Goal: Task Accomplishment & Management: Manage account settings

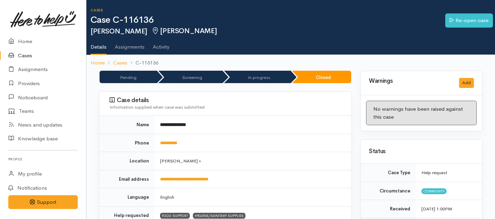
scroll to position [328, 0]
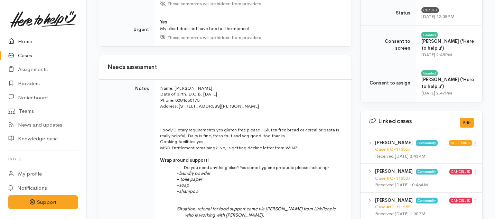
click at [23, 40] on link "Home" at bounding box center [43, 42] width 86 height 14
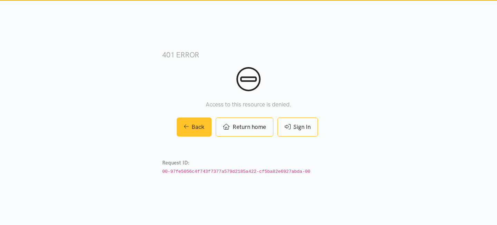
click at [190, 126] on link "Back" at bounding box center [194, 126] width 35 height 19
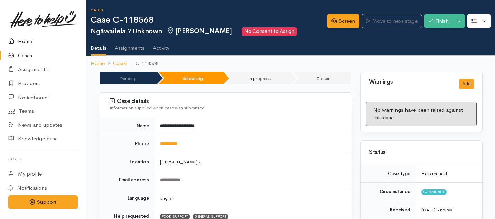
click at [23, 44] on link "Home" at bounding box center [43, 42] width 86 height 14
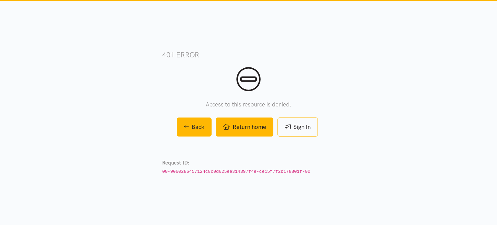
click at [241, 124] on link "Return home" at bounding box center [244, 126] width 57 height 19
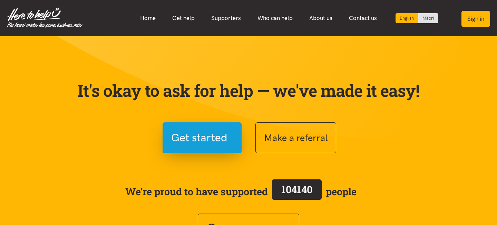
click at [469, 20] on button "Sign in" at bounding box center [476, 19] width 29 height 16
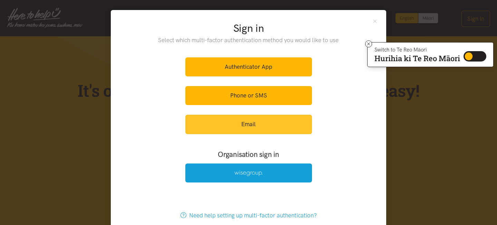
click at [237, 120] on link "Email" at bounding box center [248, 124] width 127 height 19
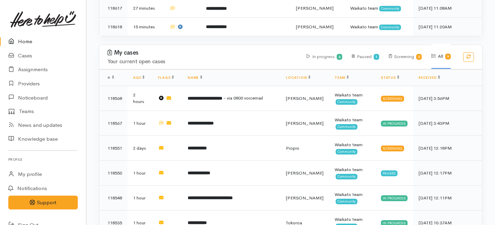
scroll to position [509, 0]
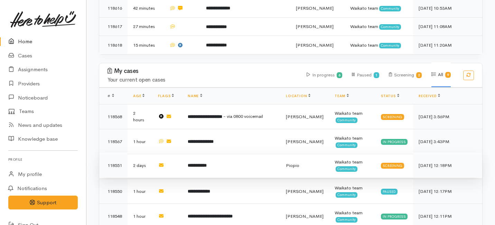
click at [216, 153] on td "**********" at bounding box center [231, 165] width 98 height 25
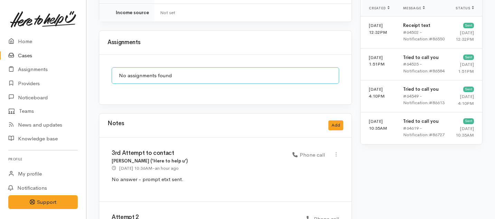
scroll to position [410, 0]
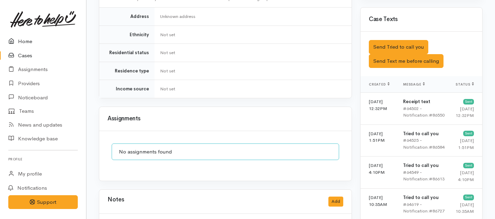
click at [28, 41] on link "Home" at bounding box center [43, 42] width 86 height 14
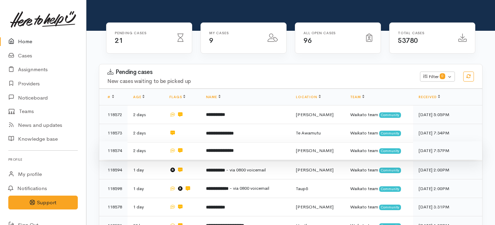
scroll to position [71, 0]
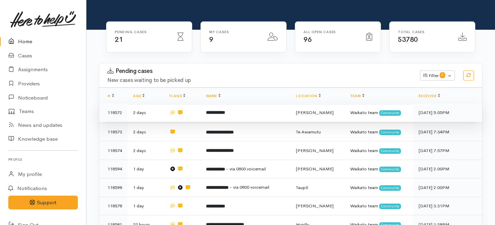
click at [194, 103] on td at bounding box center [182, 112] width 36 height 19
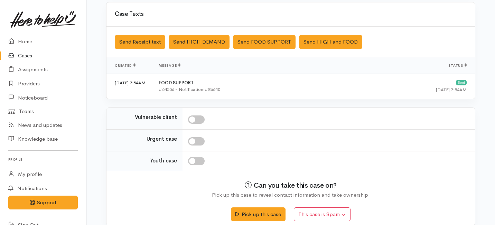
scroll to position [209, 0]
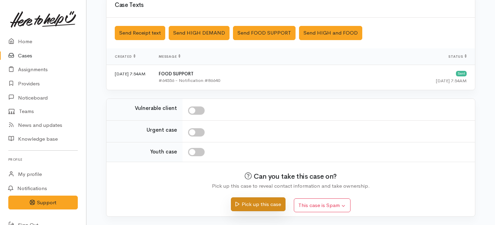
click at [252, 206] on button "Pick up this case" at bounding box center [258, 204] width 54 height 14
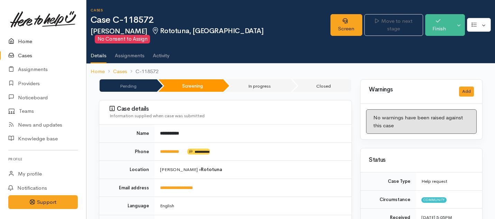
click at [26, 36] on link "Home" at bounding box center [43, 42] width 86 height 14
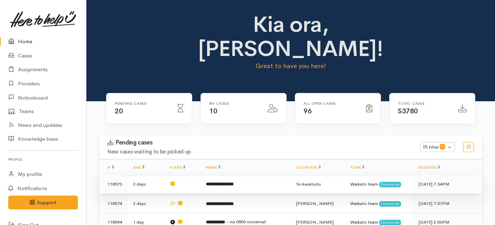
click at [206, 175] on td "**********" at bounding box center [245, 184] width 90 height 19
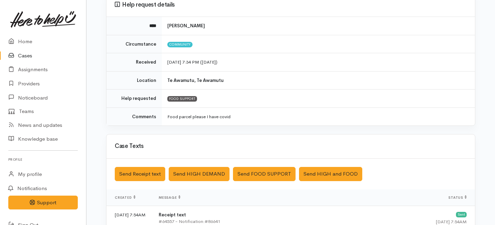
scroll to position [209, 0]
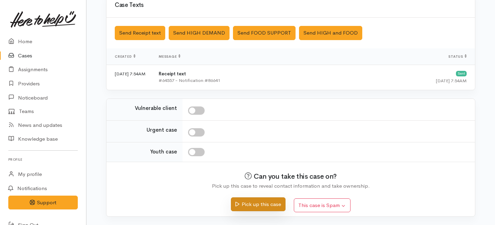
click at [243, 200] on button "Pick up this case" at bounding box center [258, 204] width 54 height 14
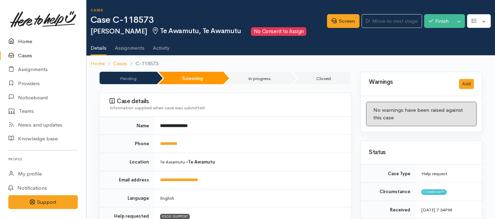
click at [26, 37] on link "Home" at bounding box center [43, 42] width 86 height 14
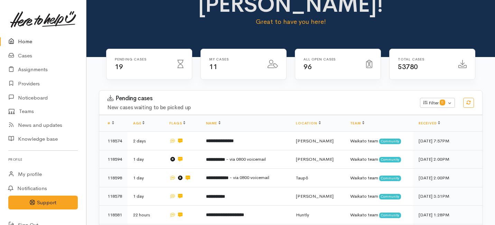
scroll to position [87, 0]
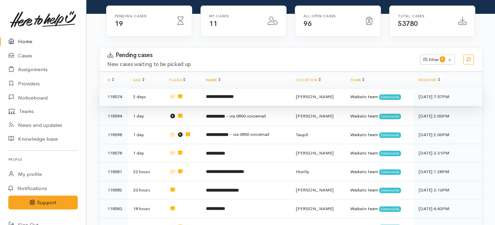
click at [158, 87] on td "2 days" at bounding box center [145, 96] width 36 height 19
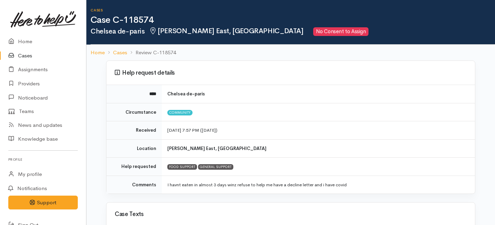
scroll to position [209, 0]
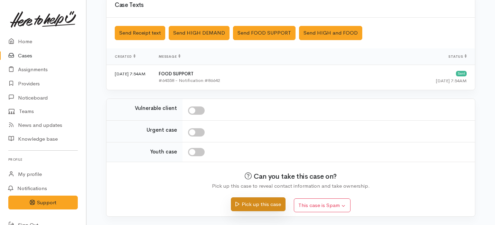
click at [259, 204] on button "Pick up this case" at bounding box center [258, 204] width 54 height 14
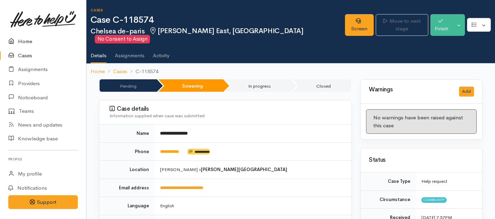
click at [27, 42] on link "Home" at bounding box center [43, 42] width 86 height 14
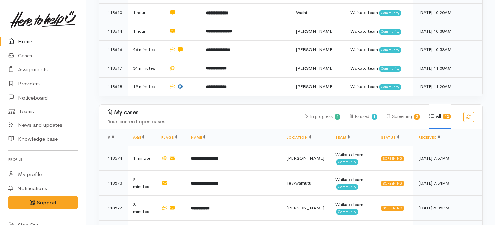
scroll to position [434, 0]
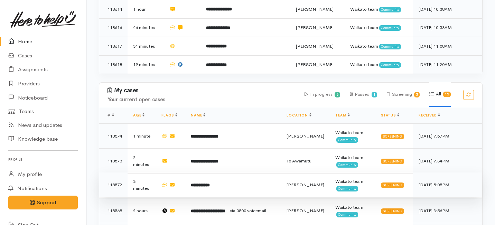
click at [185, 172] on td at bounding box center [170, 184] width 29 height 25
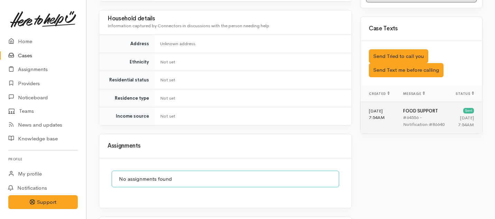
scroll to position [401, 0]
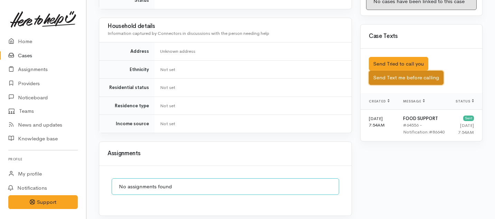
click at [390, 71] on button "Send Text me before calling" at bounding box center [405, 78] width 75 height 14
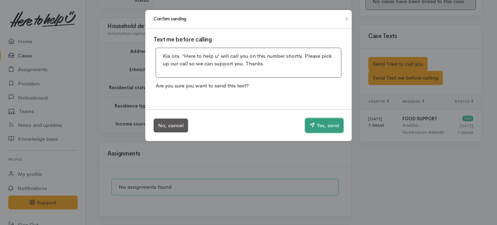
click at [325, 130] on button "Yes, send" at bounding box center [324, 125] width 38 height 15
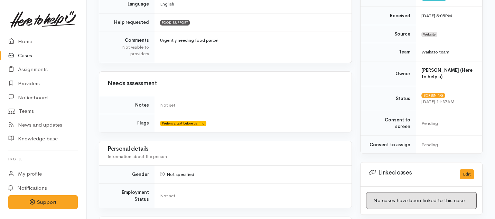
scroll to position [110, 0]
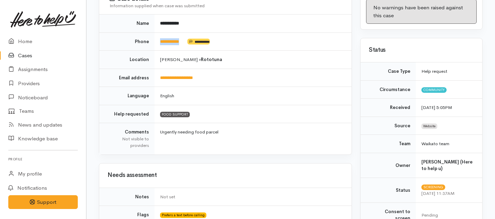
drag, startPoint x: 188, startPoint y: 32, endPoint x: 158, endPoint y: 33, distance: 29.7
click at [158, 33] on td "**********" at bounding box center [252, 41] width 197 height 18
copy td "**********"
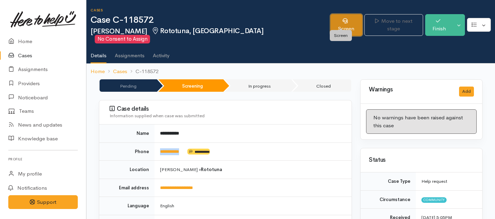
click at [339, 20] on link "Screen" at bounding box center [346, 25] width 32 height 22
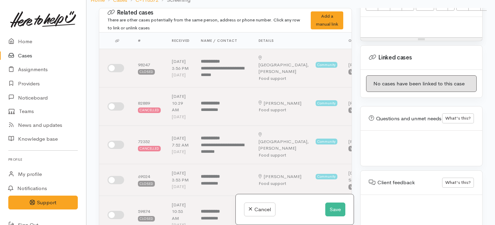
scroll to position [60, 0]
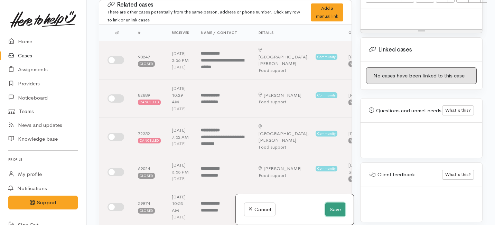
click at [336, 206] on button "Save" at bounding box center [335, 209] width 20 height 14
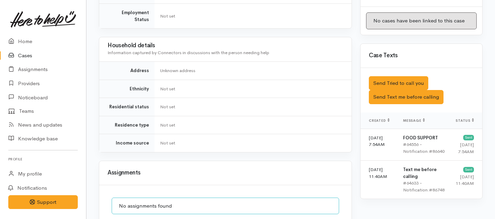
scroll to position [374, 0]
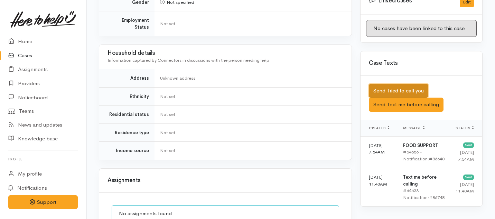
click at [384, 84] on button "Send Tried to call you" at bounding box center [397, 91] width 59 height 14
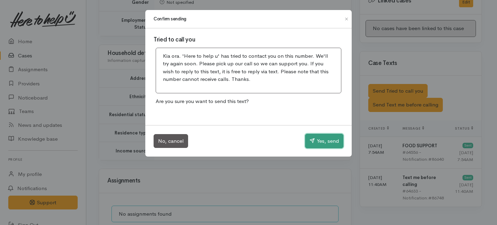
click at [320, 140] on button "Yes, send" at bounding box center [324, 141] width 38 height 15
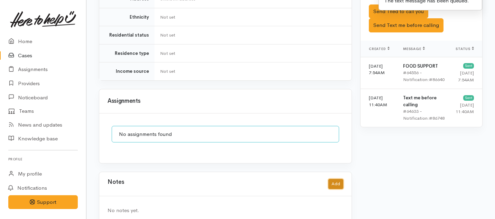
click at [335, 179] on button "Add" at bounding box center [335, 184] width 15 height 10
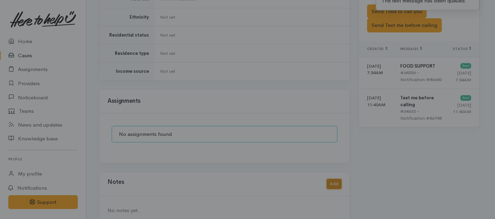
scroll to position [448, 0]
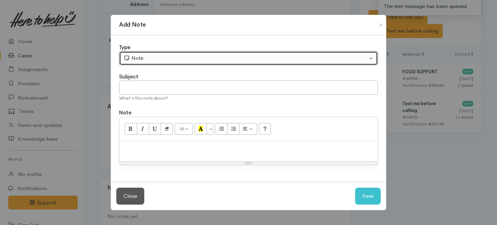
click at [238, 65] on button "Note" at bounding box center [248, 58] width 259 height 14
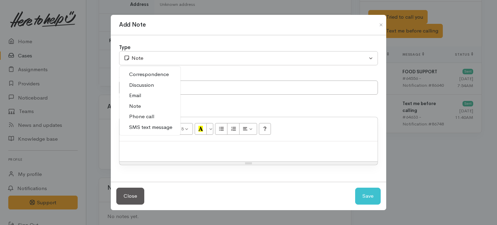
click at [151, 115] on span "Phone call" at bounding box center [141, 117] width 25 height 8
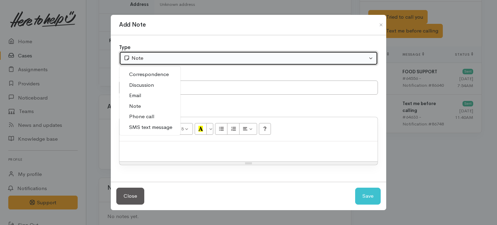
select select "3"
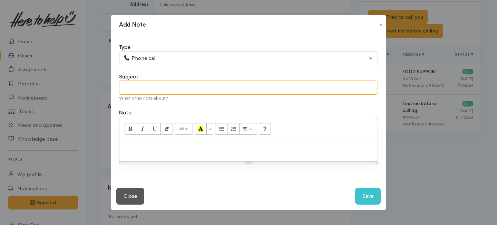
click at [158, 81] on input "text" at bounding box center [248, 87] width 259 height 14
type input "1st Attempt to contact"
click at [133, 150] on p at bounding box center [248, 149] width 251 height 8
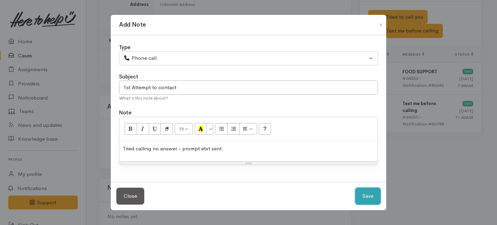
click at [367, 195] on button "Save" at bounding box center [368, 196] width 26 height 17
select select "1"
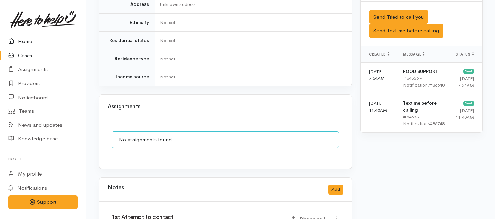
click at [24, 40] on link "Home" at bounding box center [43, 42] width 86 height 14
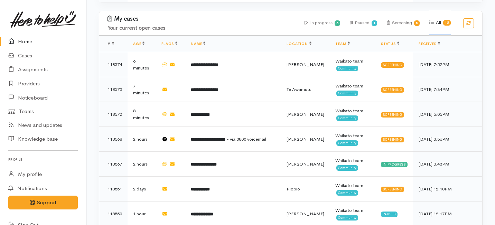
scroll to position [469, 0]
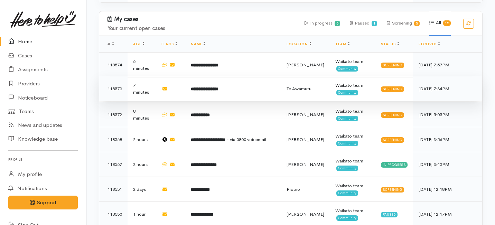
click at [191, 76] on td "**********" at bounding box center [233, 88] width 96 height 25
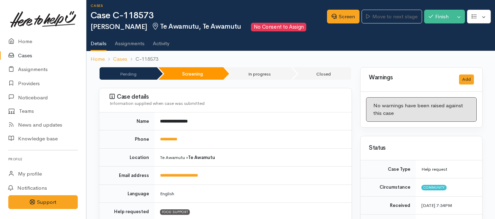
scroll to position [4, 0]
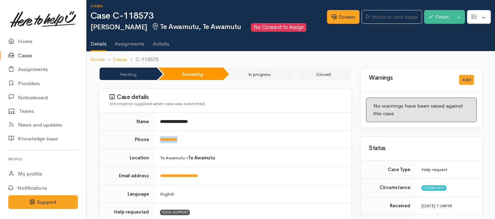
drag, startPoint x: 192, startPoint y: 140, endPoint x: 156, endPoint y: 140, distance: 35.2
click at [156, 140] on td "**********" at bounding box center [252, 140] width 197 height 18
copy link "**********"
click at [37, 82] on link "Providers" at bounding box center [43, 84] width 86 height 14
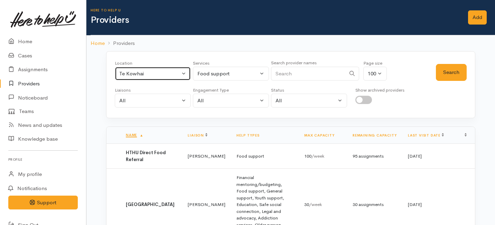
click at [160, 73] on div "Te Kowhai" at bounding box center [149, 74] width 61 height 8
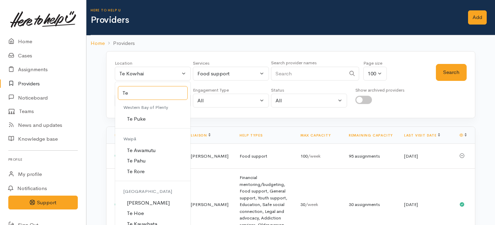
type input "Te"
click at [153, 150] on span "Te Awamutu" at bounding box center [141, 150] width 29 height 8
select select "100"
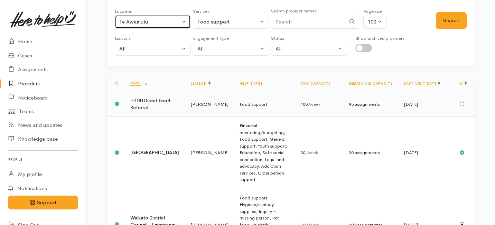
scroll to position [52, 0]
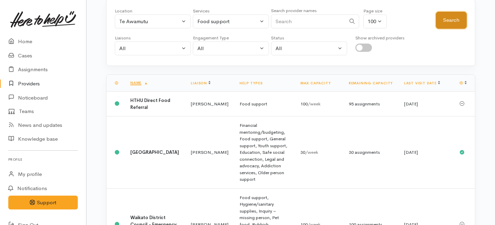
click at [453, 20] on button "Search" at bounding box center [450, 20] width 31 height 17
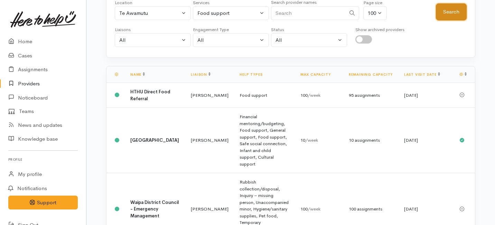
scroll to position [0, 0]
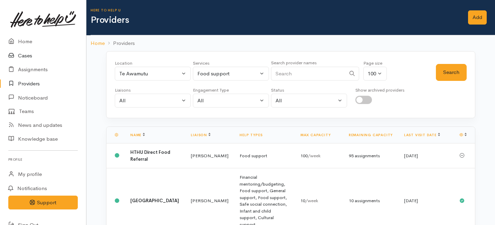
click at [22, 58] on link "Cases" at bounding box center [43, 56] width 86 height 14
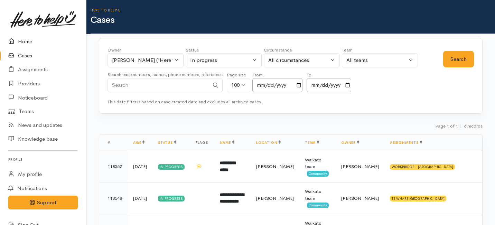
click at [25, 40] on link "Home" at bounding box center [43, 42] width 86 height 14
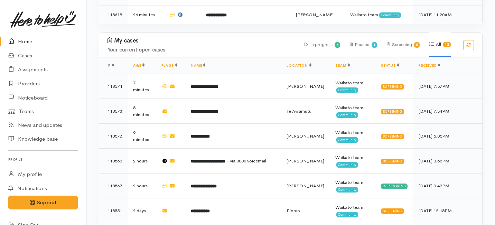
scroll to position [430, 0]
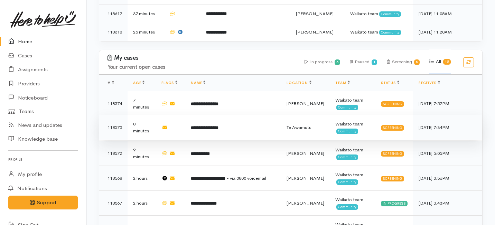
click at [237, 115] on td "**********" at bounding box center [233, 127] width 96 height 25
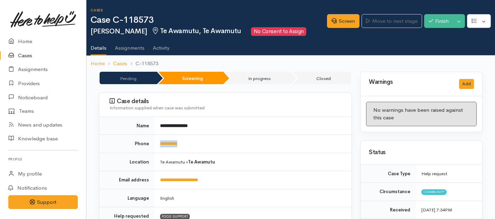
drag, startPoint x: 192, startPoint y: 141, endPoint x: 156, endPoint y: 143, distance: 35.3
click at [156, 143] on td "**********" at bounding box center [252, 144] width 197 height 18
copy link "**********"
click at [337, 22] on link "Screen" at bounding box center [343, 21] width 32 height 14
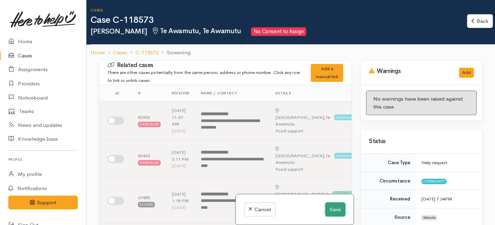
click at [328, 210] on button "Save" at bounding box center [335, 209] width 20 height 14
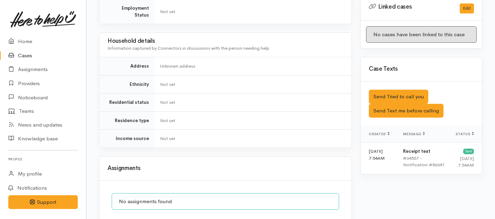
scroll to position [347, 0]
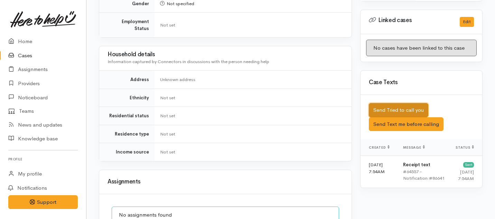
click at [395, 103] on button "Send Tried to call you" at bounding box center [397, 110] width 59 height 14
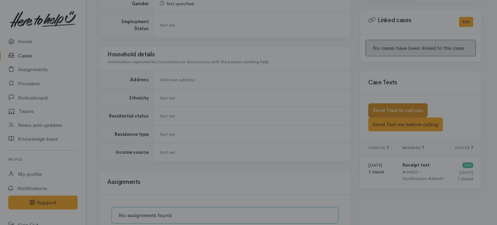
click at [395, 101] on div at bounding box center [248, 112] width 497 height 225
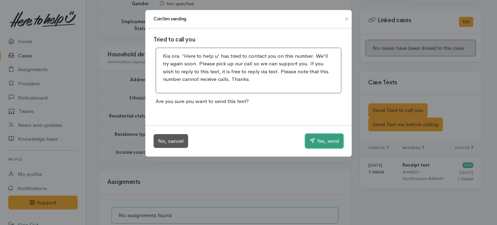
click at [326, 144] on button "Yes, send" at bounding box center [324, 141] width 38 height 15
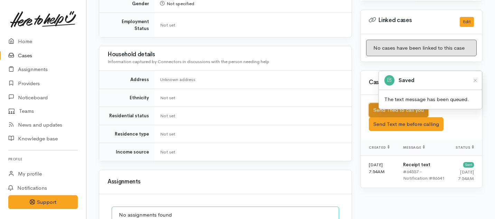
scroll to position [435, 0]
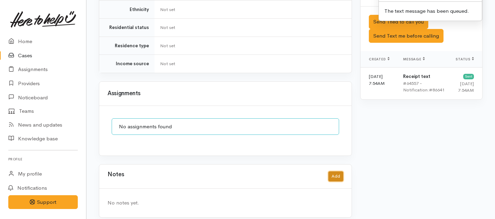
click at [335, 172] on button "Add" at bounding box center [335, 177] width 15 height 10
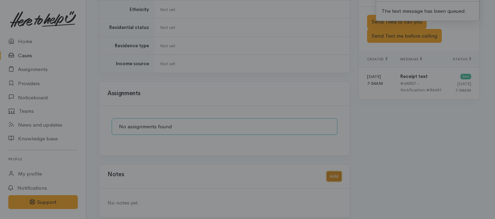
scroll to position [430, 0]
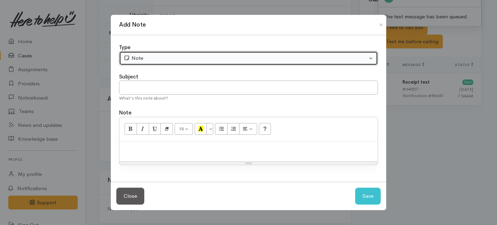
click at [167, 57] on div "Note" at bounding box center [246, 58] width 244 height 8
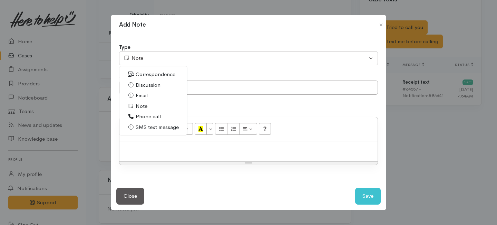
click at [138, 117] on span "Phone call" at bounding box center [148, 117] width 25 height 8
select select "3"
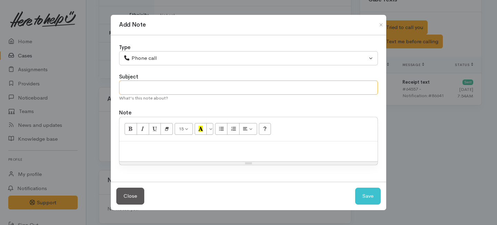
click at [138, 86] on input "text" at bounding box center [248, 87] width 259 height 14
type input "1st Attempt to contact"
click at [145, 148] on p at bounding box center [248, 149] width 251 height 8
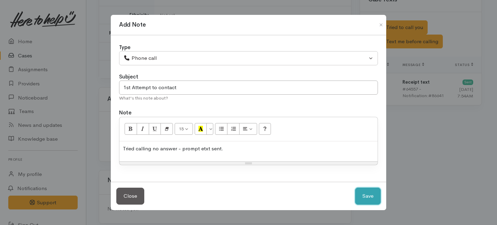
click at [358, 195] on button "Save" at bounding box center [368, 196] width 26 height 17
select select "1"
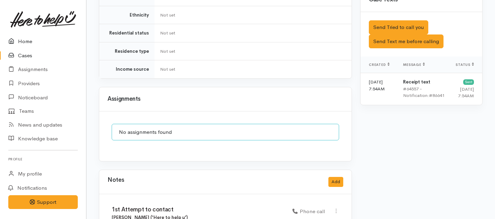
click at [23, 40] on link "Home" at bounding box center [43, 42] width 86 height 14
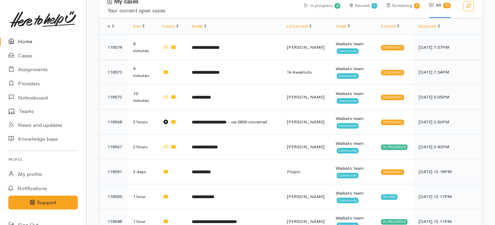
scroll to position [477, 0]
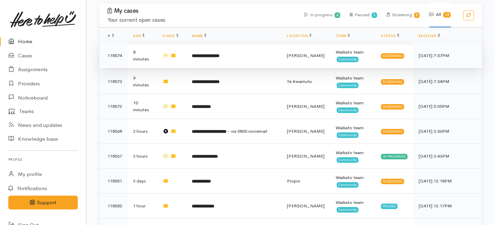
click at [208, 43] on td "**********" at bounding box center [233, 55] width 95 height 25
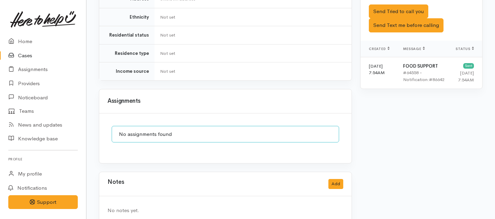
scroll to position [434, 0]
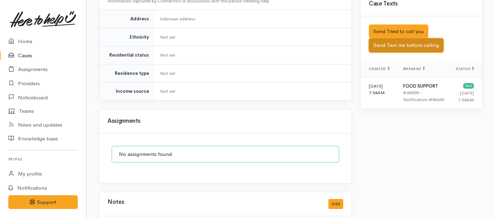
click at [405, 38] on button "Send Text me before calling" at bounding box center [405, 45] width 75 height 14
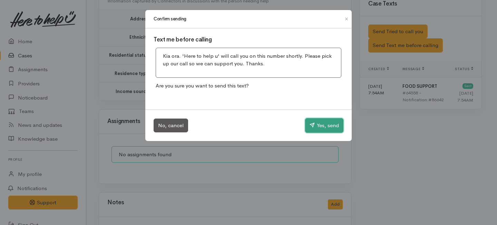
click at [329, 122] on button "Yes, send" at bounding box center [324, 125] width 38 height 15
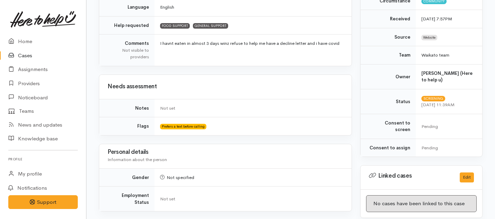
scroll to position [0, 0]
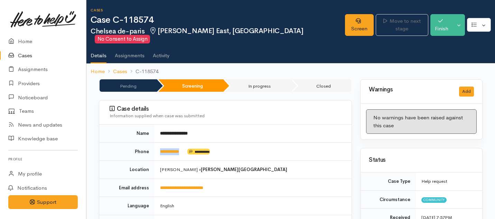
drag, startPoint x: 188, startPoint y: 142, endPoint x: 156, endPoint y: 141, distance: 31.4
click at [156, 143] on td "**********" at bounding box center [252, 152] width 197 height 18
copy td "**********"
click at [345, 17] on link "Screen" at bounding box center [359, 25] width 29 height 22
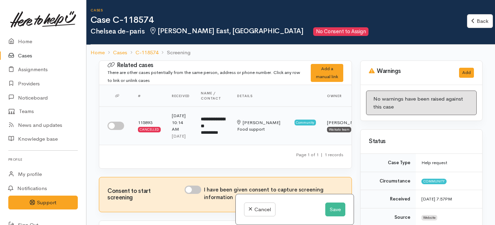
click at [119, 126] on input "checkbox" at bounding box center [115, 126] width 17 height 8
checkbox input "true"
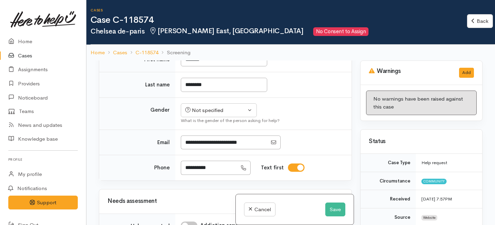
scroll to position [205, 0]
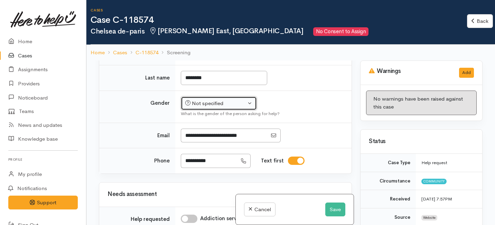
click at [249, 111] on button "Not specified" at bounding box center [219, 103] width 76 height 14
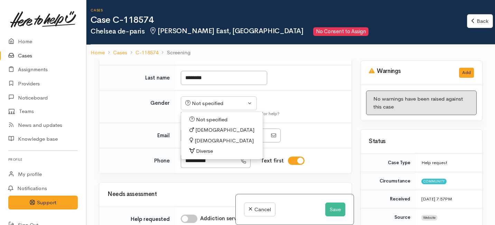
click at [200, 145] on span "[DEMOGRAPHIC_DATA]" at bounding box center [223, 141] width 59 height 8
select select "[DEMOGRAPHIC_DATA]"
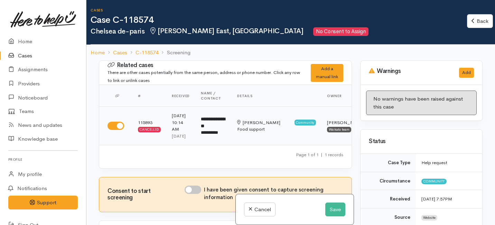
scroll to position [56, 0]
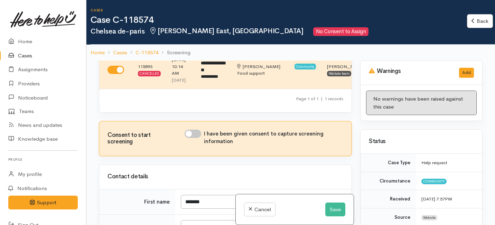
click at [192, 138] on input "I have been given consent to capture screening information" at bounding box center [192, 133] width 17 height 8
checkbox input "true"
click at [335, 210] on button "Save" at bounding box center [335, 209] width 20 height 14
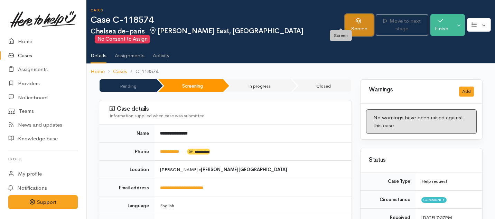
click at [345, 21] on link "Screen" at bounding box center [359, 25] width 29 height 22
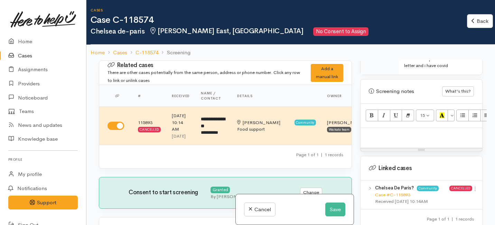
scroll to position [439, 0]
click at [368, 127] on div at bounding box center [421, 137] width 122 height 20
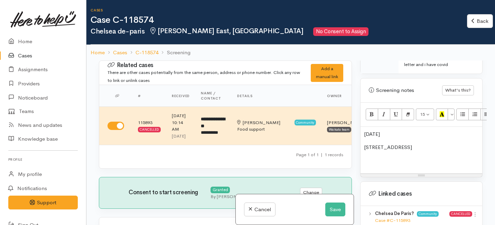
click at [383, 143] on p "69 day street" at bounding box center [421, 147] width 115 height 8
click at [409, 143] on p "69 day Street" at bounding box center [421, 147] width 115 height 8
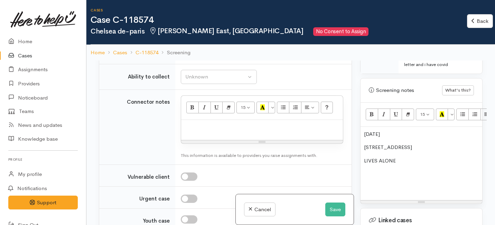
scroll to position [571, 0]
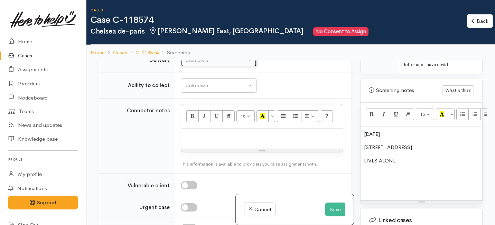
click at [218, 64] on div "Unknown" at bounding box center [215, 60] width 61 height 8
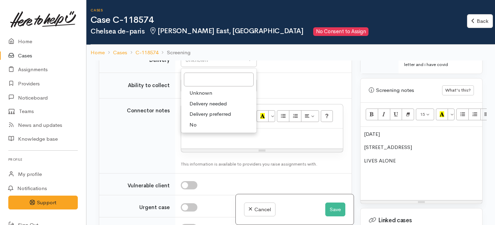
click at [201, 130] on link "No" at bounding box center [218, 124] width 75 height 11
select select "1"
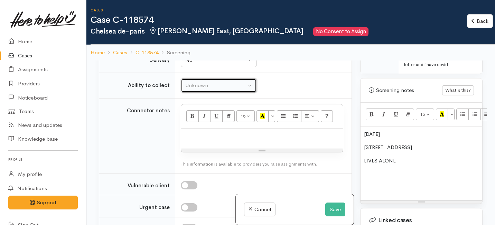
click at [209, 89] on div "Unknown" at bounding box center [215, 85] width 61 height 8
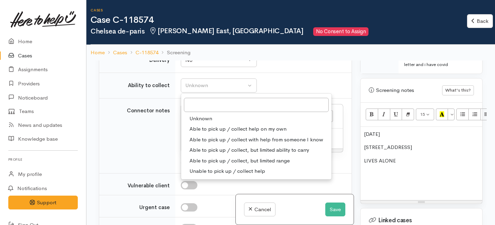
click at [204, 133] on span "Able to pick up / collect help on my own" at bounding box center [237, 129] width 97 height 8
select select "2"
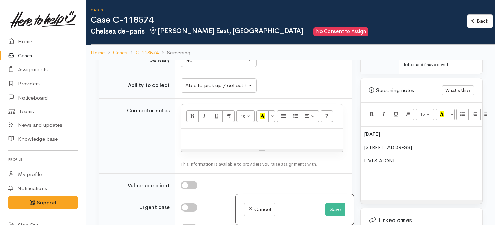
click at [222, 140] on p at bounding box center [261, 136] width 155 height 8
click at [364, 130] on p "14/3/96" at bounding box center [421, 134] width 115 height 8
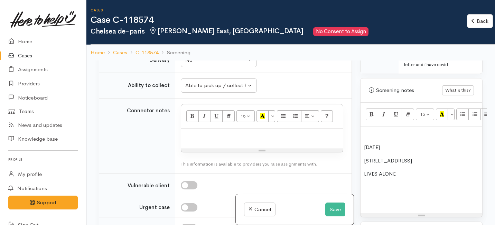
click at [366, 130] on p at bounding box center [421, 134] width 115 height 8
click at [364, 143] on p "14/3/96" at bounding box center [421, 147] width 115 height 8
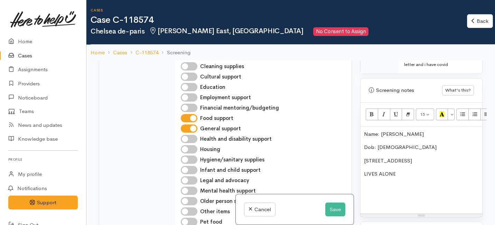
scroll to position [365, 0]
click at [189, 132] on input "General support" at bounding box center [189, 128] width 17 height 8
checkbox input "false"
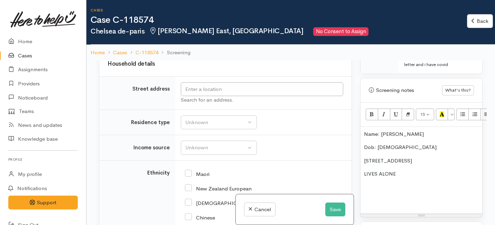
scroll to position [825, 0]
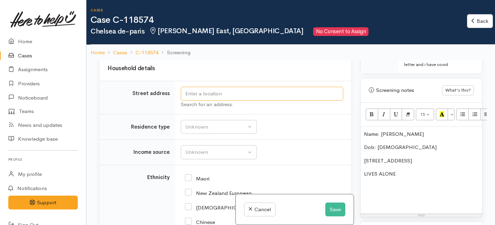
click at [212, 101] on input "text" at bounding box center [262, 94] width 162 height 14
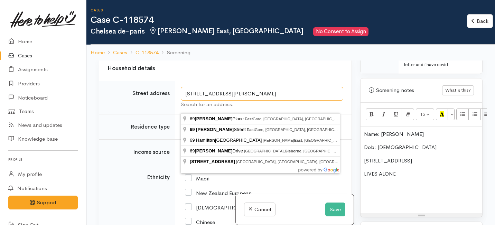
click at [199, 101] on input "69 day street hamilton east" at bounding box center [262, 94] width 162 height 14
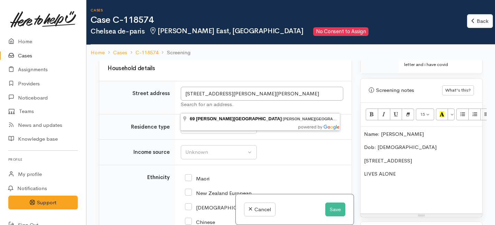
type input "69 Dey Street, Hamilton East, Hamilton, New Zealand"
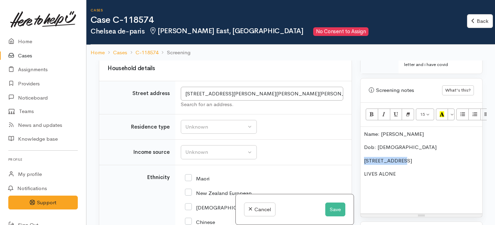
drag, startPoint x: 401, startPoint y: 154, endPoint x: 353, endPoint y: 154, distance: 48.0
click at [353, 154] on div "Related cases There are other cases potentially from the same person, address o…" at bounding box center [291, 172] width 392 height 225
drag, startPoint x: 276, startPoint y: 104, endPoint x: 182, endPoint y: 102, distance: 94.3
click at [182, 101] on input "69 Dey Street, Hamilton East, Hamilton, New Zealand" at bounding box center [262, 94] width 162 height 14
click at [389, 157] on p "Address:" at bounding box center [421, 161] width 115 height 8
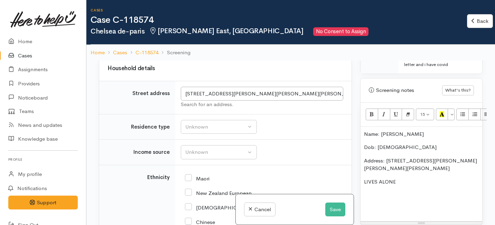
click at [411, 180] on div "Name: Chelsea De-paris Dob: 14/3/96 Address: 69 Dey Street, Hamilton East, Hami…" at bounding box center [421, 174] width 122 height 95
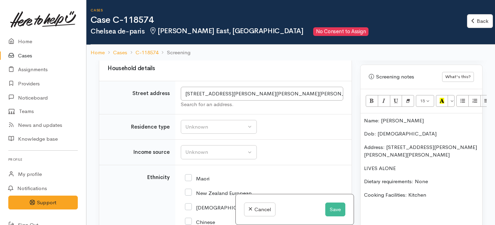
scroll to position [453, 0]
click at [462, 97] on icon "Unordered list (⌘+⇧+NUM7)" at bounding box center [462, 100] width 4 height 6
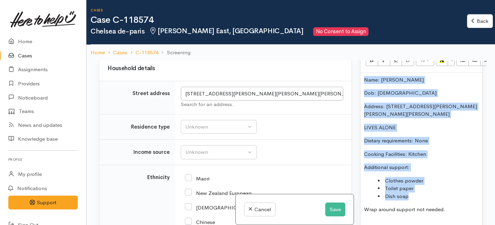
drag, startPoint x: 413, startPoint y: 191, endPoint x: 369, endPoint y: 67, distance: 131.4
click at [369, 73] on div "Name: Chelsea De-paris Dob: 14/3/96 Address: 69 Dey Street, Hamilton East, Hami…" at bounding box center [421, 154] width 122 height 163
copy div "Name: Chelsea De-paris Dob: 14/3/96 Address: 69 Dey Street, Hamilton East, Hami…"
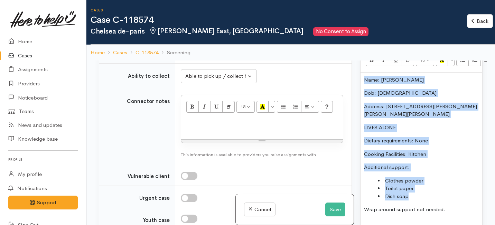
scroll to position [592, 0]
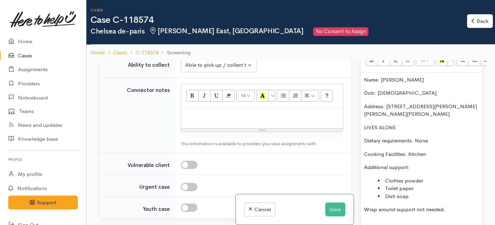
click at [202, 128] on div at bounding box center [262, 118] width 162 height 20
paste div
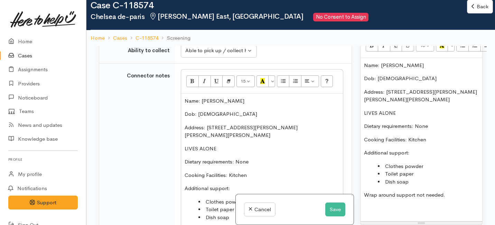
scroll to position [587, 0]
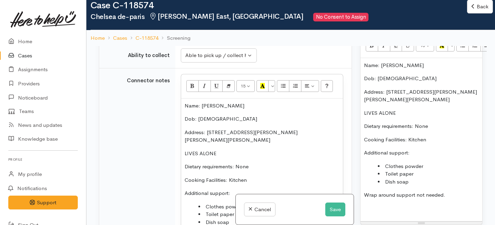
click at [184, 110] on p "Name: Chelsea De-paris" at bounding box center [261, 106] width 155 height 8
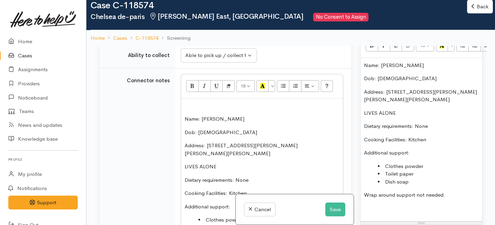
click at [186, 110] on p at bounding box center [261, 106] width 155 height 8
click at [183, 132] on div "Do you have a Current decline letter: YES Name: Chelsea De-paris Dob: 14/3/96 A…" at bounding box center [262, 173] width 162 height 150
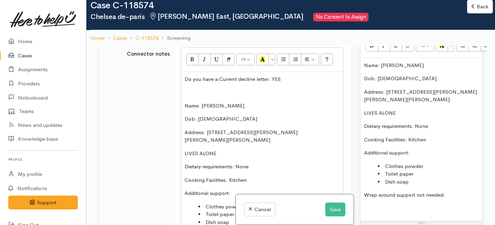
scroll to position [612, 0]
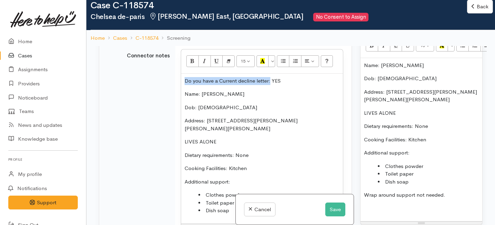
drag, startPoint x: 270, startPoint y: 93, endPoint x: 178, endPoint y: 90, distance: 91.9
click at [178, 90] on td "<p>Do you have a Current decline letter: YES&nbsp;</p><p><span style="font-fami…" at bounding box center [263, 145] width 176 height 205
click at [188, 67] on button "Bold (⌘+B)" at bounding box center [192, 61] width 12 height 12
click at [201, 67] on button "Italic (⌘+I)" at bounding box center [204, 61] width 12 height 12
click at [250, 113] on div "Do you have a Current decline letter: YES Name: Chelsea De-paris Dob: 14/3/96 A…" at bounding box center [262, 149] width 162 height 150
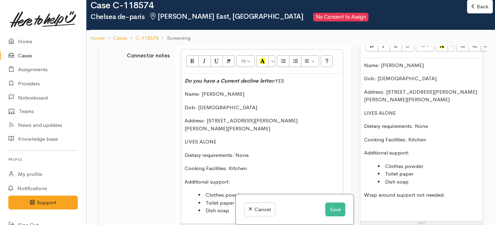
click at [154, 136] on td "Connector notes" at bounding box center [137, 145] width 76 height 205
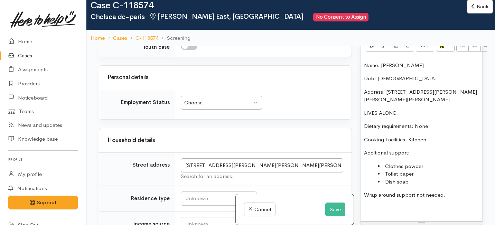
scroll to position [884, 0]
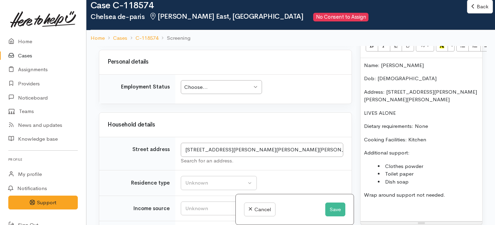
click at [217, 86] on div "Choose... Choose..." at bounding box center [221, 87] width 81 height 14
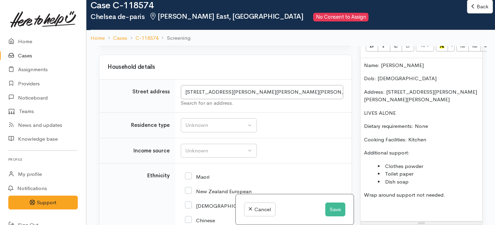
scroll to position [942, 0]
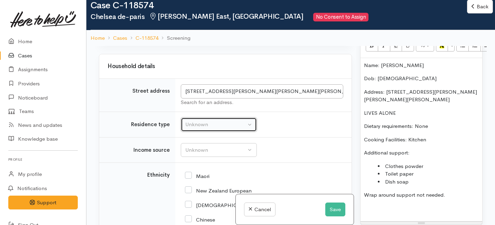
click at [192, 127] on div "Unknown" at bounding box center [215, 125] width 61 height 8
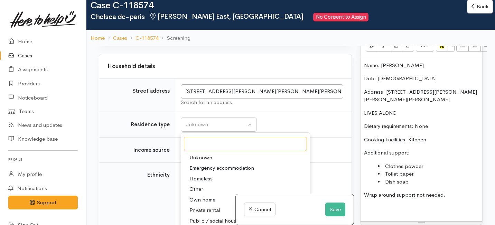
scroll to position [1021, 0]
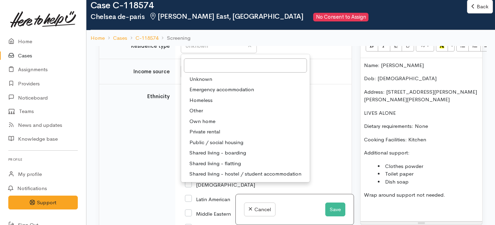
click at [201, 136] on span "Private rental" at bounding box center [204, 132] width 31 height 8
select select "2"
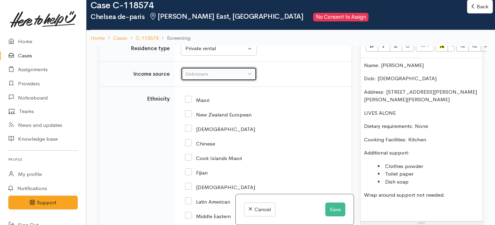
click at [202, 75] on div "Unknown" at bounding box center [215, 74] width 61 height 8
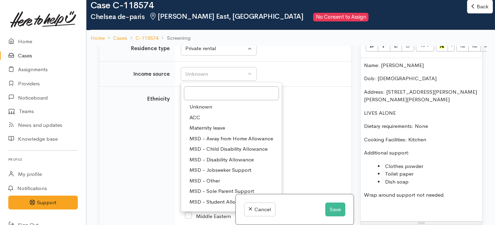
click at [203, 174] on span "MSD - Jobseeker Support" at bounding box center [220, 170] width 62 height 8
select select "4"
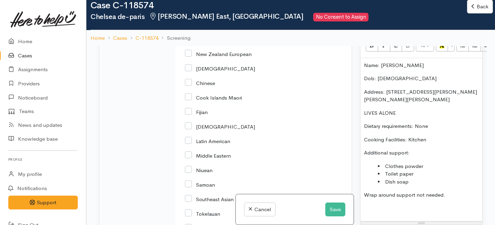
scroll to position [1079, 0]
click at [190, 56] on input "New Zealand European" at bounding box center [218, 53] width 67 height 6
checkbox input "true"
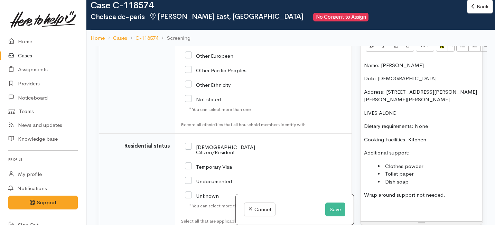
click at [188, 151] on input "NZ Citizen/Resident" at bounding box center [232, 148] width 95 height 11
checkbox input "true"
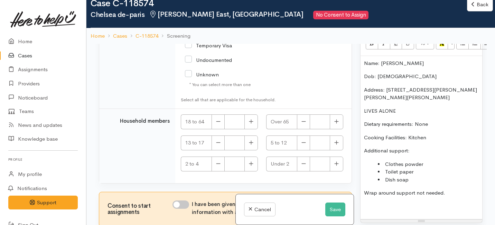
scroll to position [21, 0]
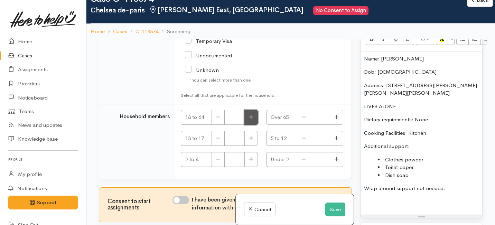
click at [249, 118] on icon "button" at bounding box center [251, 116] width 4 height 5
type input "1"
click at [181, 199] on input "I have been given consent to get help and share this information with appropria…" at bounding box center [180, 200] width 17 height 8
checkbox input "true"
click at [327, 207] on button "Save" at bounding box center [335, 209] width 20 height 14
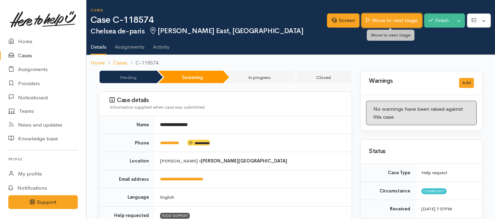
click at [382, 19] on link "Move to next stage" at bounding box center [391, 20] width 60 height 14
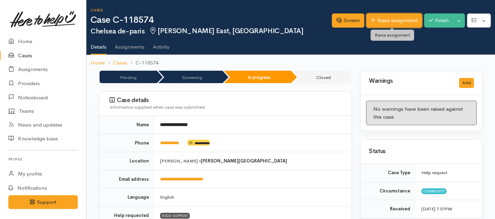
click at [382, 19] on link "Raise assignment" at bounding box center [394, 20] width 56 height 14
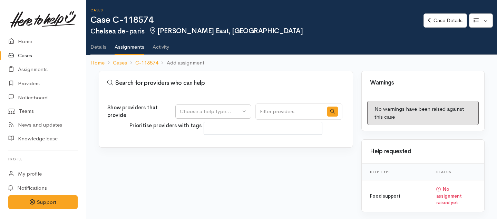
select select
click at [221, 109] on div "Choose a help type..." at bounding box center [210, 112] width 61 height 8
click at [207, 144] on span "Food support" at bounding box center [200, 145] width 32 height 8
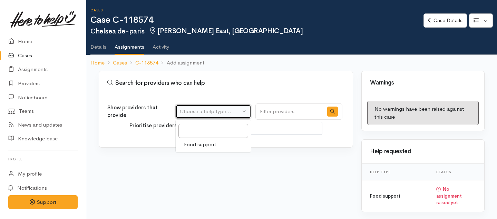
select select "3"
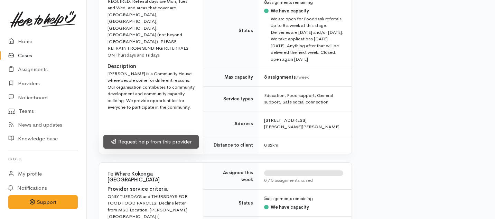
scroll to position [326, 0]
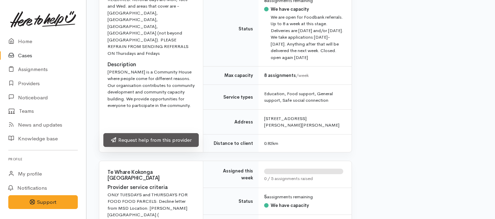
click at [163, 145] on link "Request help from this provider" at bounding box center [150, 140] width 95 height 14
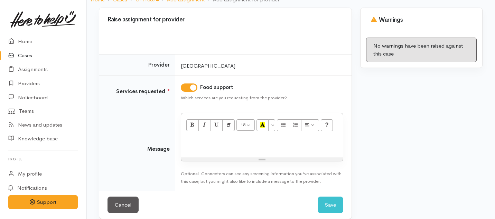
scroll to position [64, 0]
click at [205, 143] on p at bounding box center [261, 145] width 155 height 8
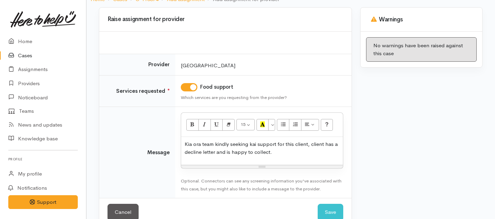
click at [330, 202] on div "Cancel Save Save" at bounding box center [225, 212] width 252 height 28
click at [326, 207] on button "Save" at bounding box center [330, 212] width 26 height 17
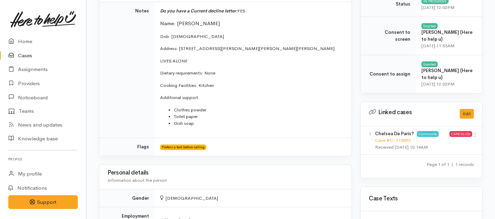
scroll to position [0, 0]
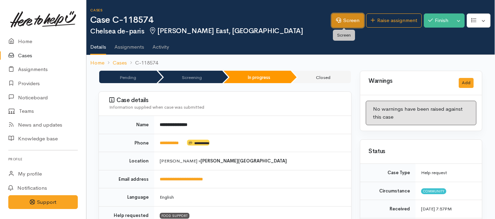
click at [337, 16] on link "Screen" at bounding box center [347, 20] width 32 height 14
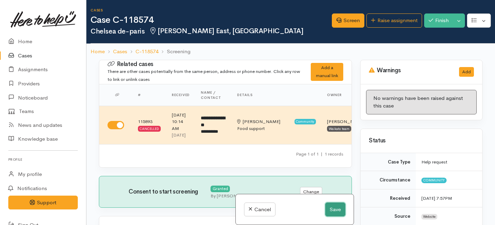
click at [333, 207] on button "Save" at bounding box center [335, 209] width 20 height 14
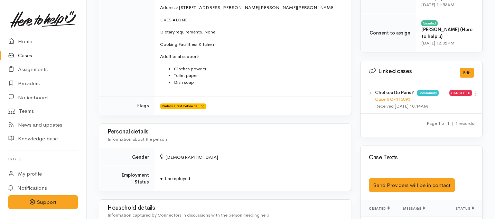
scroll to position [328, 0]
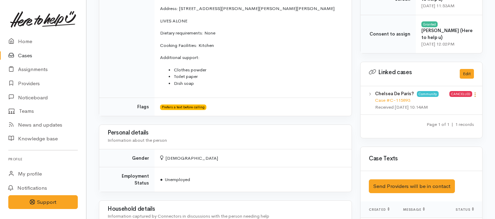
click at [475, 92] on icon at bounding box center [475, 95] width 6 height 6
click at [449, 103] on link "View case" at bounding box center [450, 108] width 55 height 11
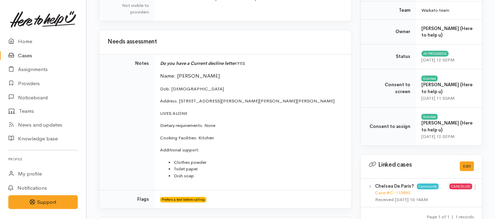
scroll to position [223, 0]
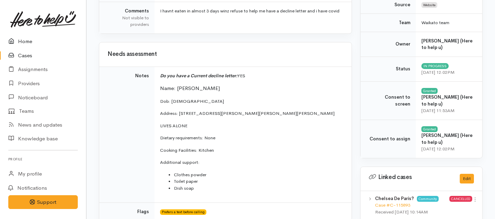
click at [23, 43] on link "Home" at bounding box center [43, 42] width 86 height 14
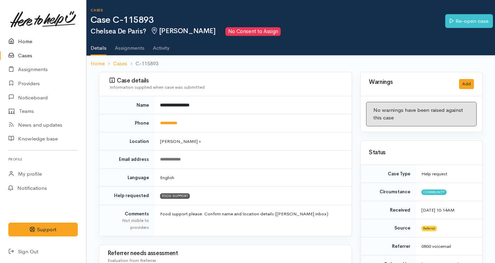
click at [22, 39] on link "Home" at bounding box center [43, 42] width 86 height 14
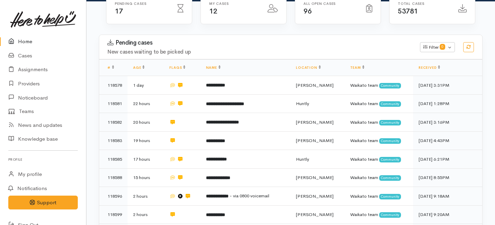
scroll to position [101, 0]
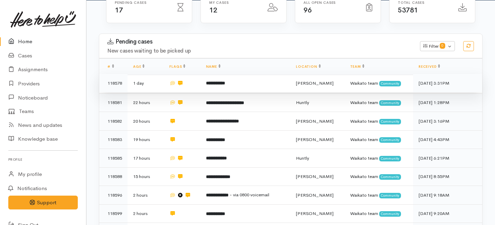
click at [224, 74] on td "**********" at bounding box center [245, 83] width 90 height 19
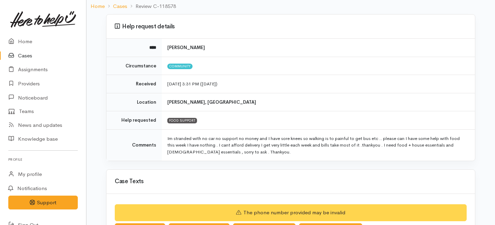
scroll to position [243, 0]
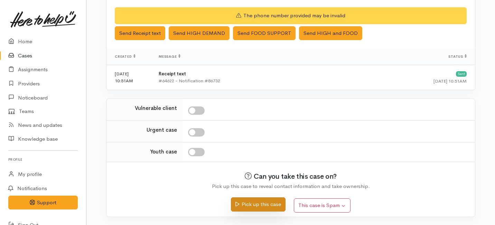
click at [253, 207] on button "Pick up this case" at bounding box center [258, 204] width 54 height 14
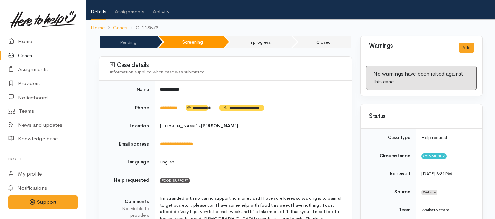
scroll to position [63, 0]
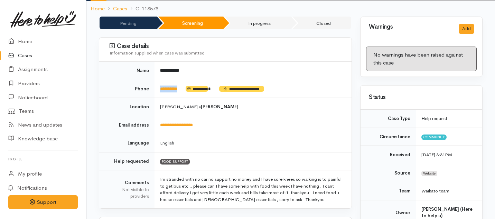
drag, startPoint x: 185, startPoint y: 83, endPoint x: 155, endPoint y: 83, distance: 29.7
click at [155, 83] on td "**********" at bounding box center [252, 89] width 197 height 18
copy td "*********"
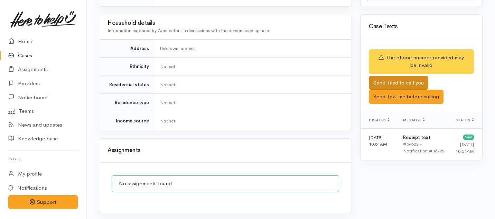
scroll to position [405, 0]
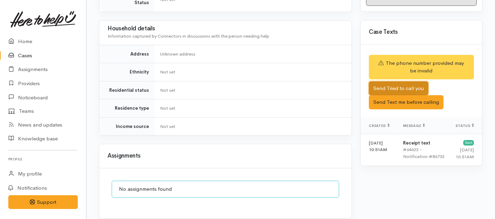
click at [390, 81] on button "Send Tried to call you" at bounding box center [397, 88] width 59 height 14
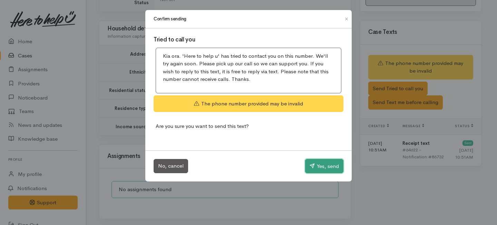
click at [324, 168] on button "Yes, send" at bounding box center [324, 166] width 38 height 15
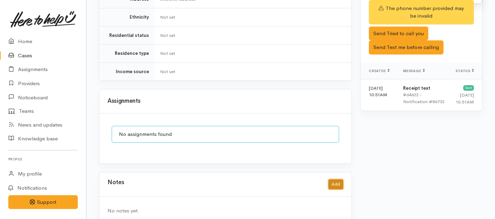
click at [335, 180] on button "Add" at bounding box center [335, 185] width 15 height 10
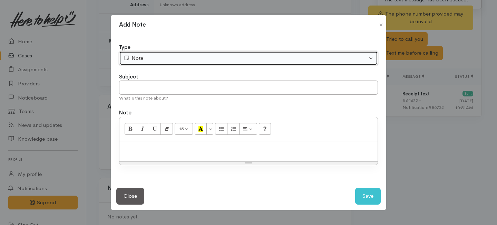
click at [162, 57] on div "Note" at bounding box center [246, 58] width 244 height 8
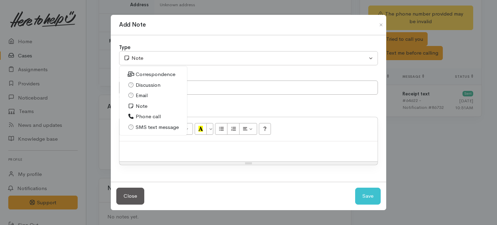
click at [140, 117] on span "Phone call" at bounding box center [148, 117] width 25 height 8
select select "3"
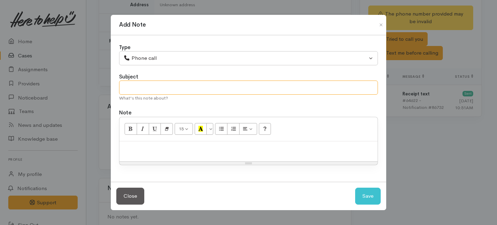
click at [136, 88] on input "text" at bounding box center [248, 87] width 259 height 14
type input "1st Attempt to contact"
click at [134, 155] on div at bounding box center [248, 151] width 258 height 20
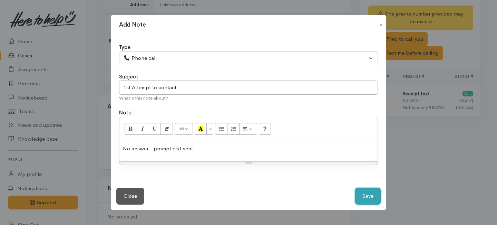
click at [362, 193] on button "Save" at bounding box center [368, 196] width 26 height 17
select select "1"
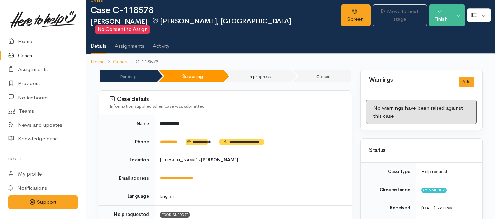
scroll to position [0, 0]
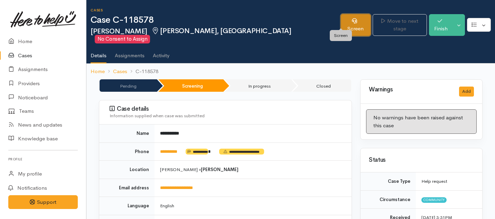
click at [340, 21] on link "Screen" at bounding box center [355, 25] width 30 height 22
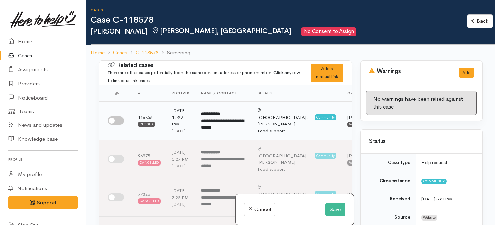
click at [118, 125] on input "checkbox" at bounding box center [115, 120] width 17 height 8
checkbox input "true"
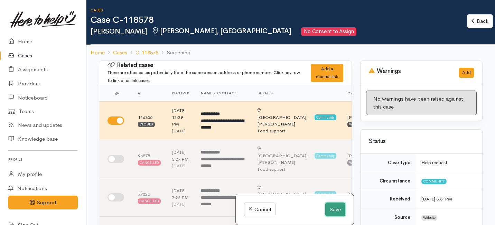
click at [334, 209] on button "Save" at bounding box center [335, 209] width 20 height 14
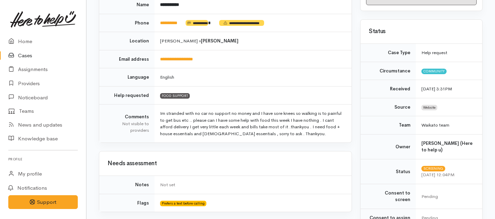
scroll to position [199, 0]
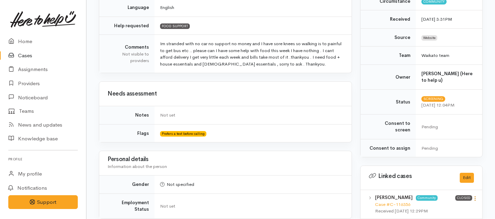
click at [475, 196] on icon at bounding box center [475, 199] width 6 height 6
click at [438, 207] on link "View case" at bounding box center [450, 212] width 55 height 11
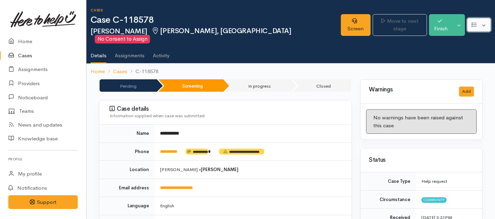
click at [482, 22] on button "button" at bounding box center [479, 25] width 24 height 14
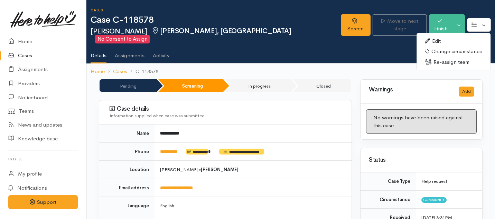
click at [440, 37] on link "Edit" at bounding box center [453, 41] width 74 height 11
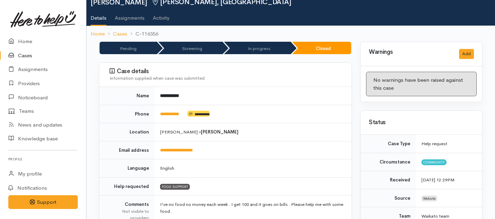
scroll to position [36, 0]
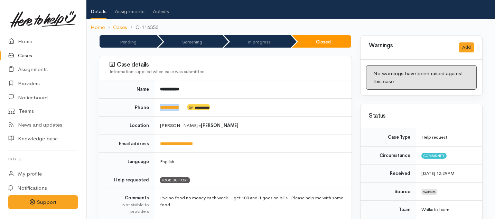
drag, startPoint x: 187, startPoint y: 107, endPoint x: 157, endPoint y: 107, distance: 30.4
click at [157, 107] on td "**********" at bounding box center [252, 107] width 197 height 18
copy td "**********"
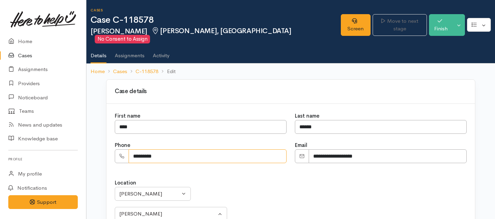
drag, startPoint x: 181, startPoint y: 149, endPoint x: 123, endPoint y: 150, distance: 58.0
click at [123, 150] on div "*********" at bounding box center [201, 157] width 172 height 14
paste input "**********"
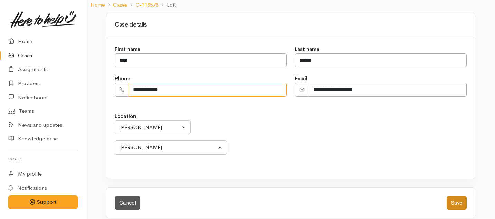
type input "**********"
click at [458, 196] on button "Save" at bounding box center [456, 203] width 20 height 14
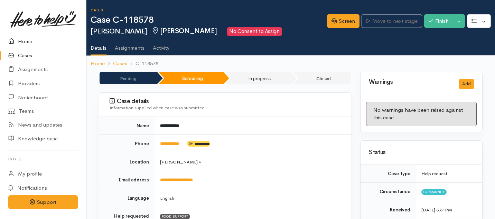
click at [27, 40] on link "Home" at bounding box center [43, 42] width 86 height 14
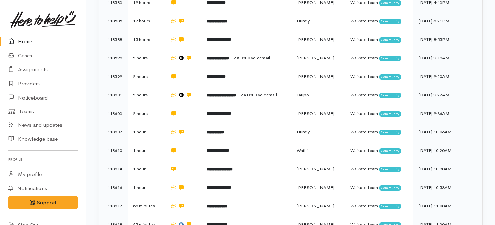
scroll to position [220, 0]
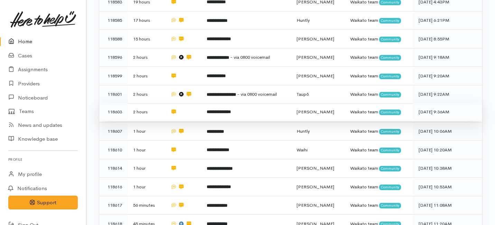
click at [214, 103] on td "**********" at bounding box center [246, 112] width 90 height 19
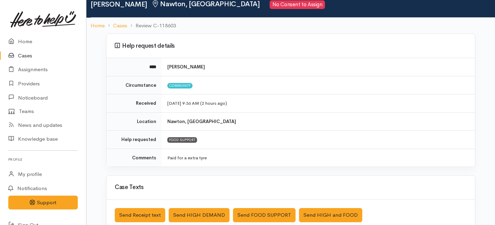
scroll to position [29, 0]
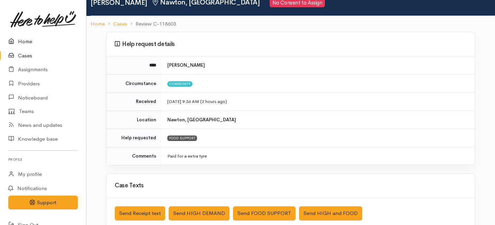
click at [18, 39] on link "Home" at bounding box center [43, 42] width 86 height 14
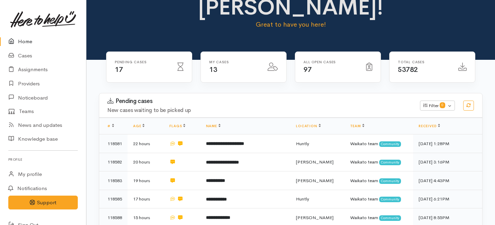
scroll to position [42, 0]
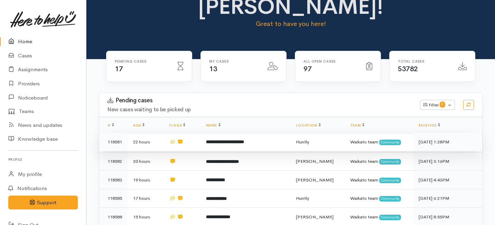
click at [215, 140] on b "**********" at bounding box center [225, 142] width 38 height 4
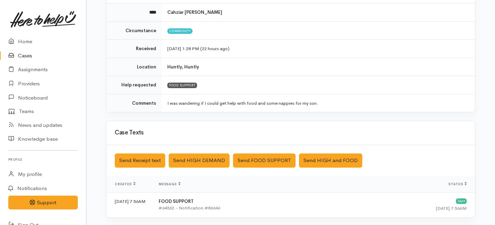
scroll to position [209, 0]
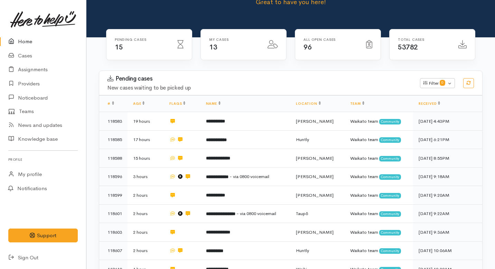
scroll to position [64, 0]
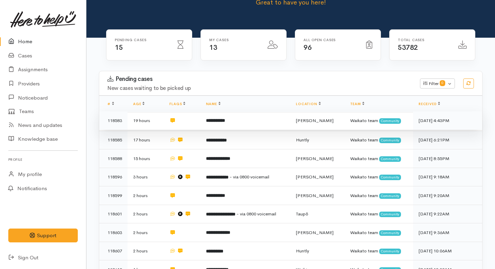
click at [199, 111] on td at bounding box center [182, 120] width 36 height 19
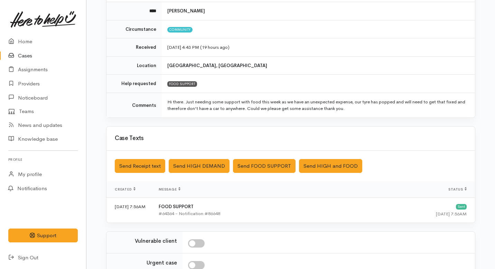
scroll to position [172, 0]
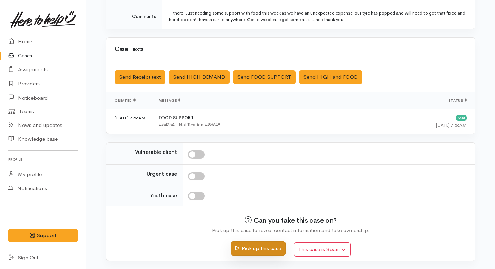
click at [252, 251] on button "Pick up this case" at bounding box center [258, 248] width 54 height 14
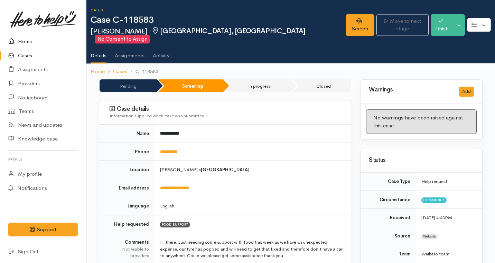
click at [20, 42] on link "Home" at bounding box center [43, 42] width 86 height 14
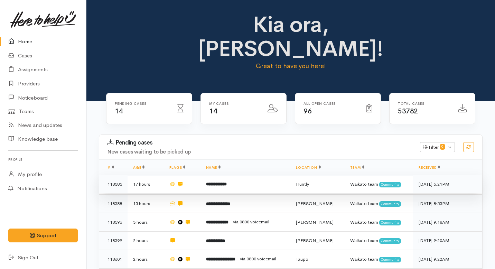
click at [210, 175] on td "**********" at bounding box center [245, 184] width 90 height 19
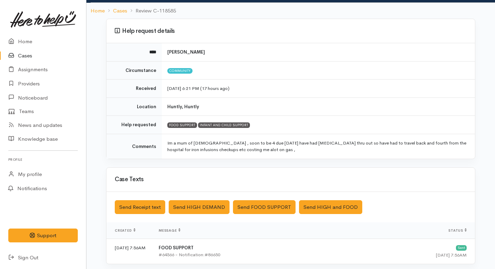
scroll to position [51, 0]
